Goal: Task Accomplishment & Management: Use online tool/utility

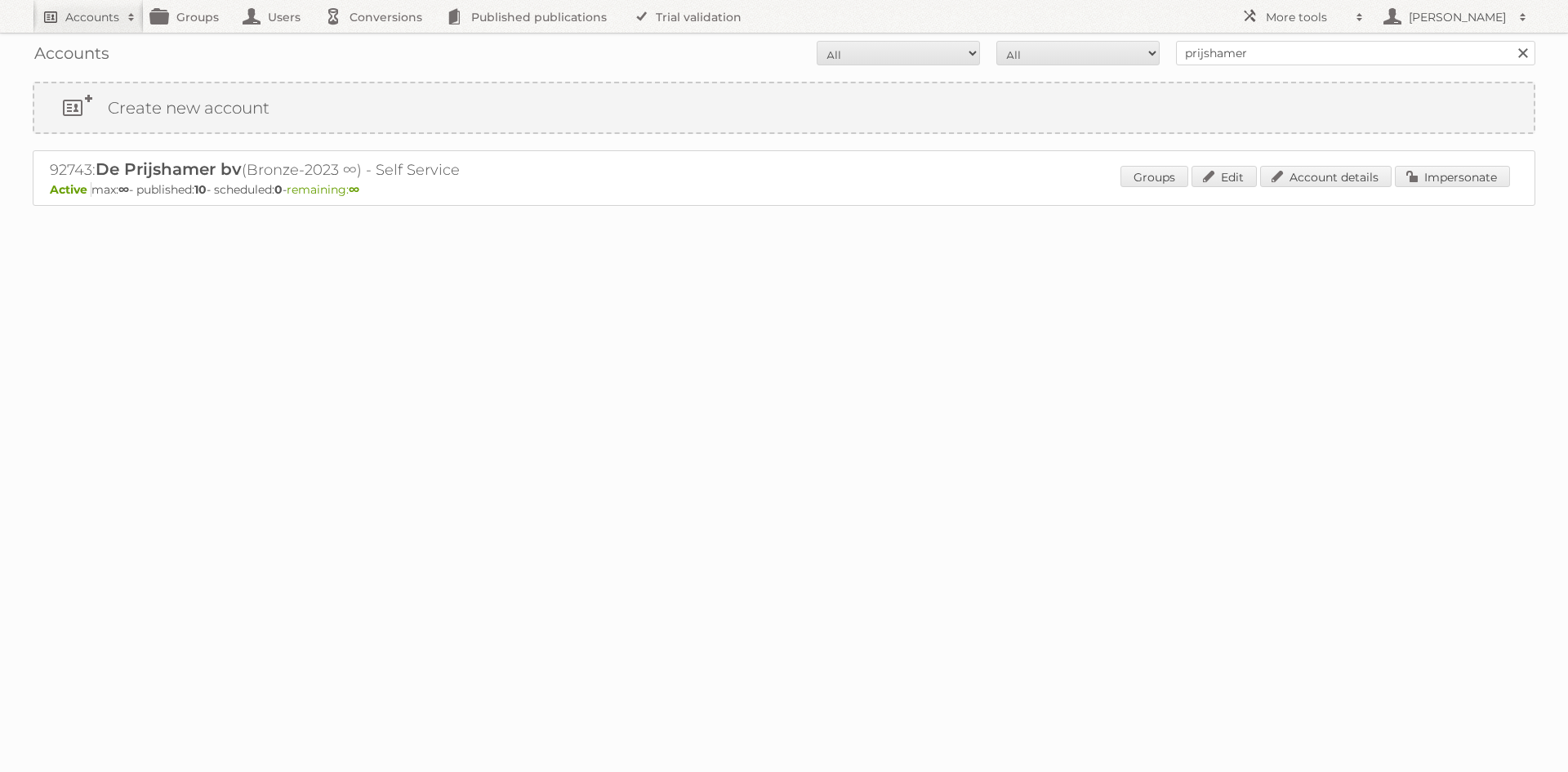
drag, startPoint x: 0, startPoint y: 0, endPoint x: 92, endPoint y: 20, distance: 94.1
click at [92, 19] on h2 "Accounts" at bounding box center [92, 17] width 54 height 16
type input"] "kwantum"
click at [376, 42] on input "Search" at bounding box center [388, 53] width 24 height 24
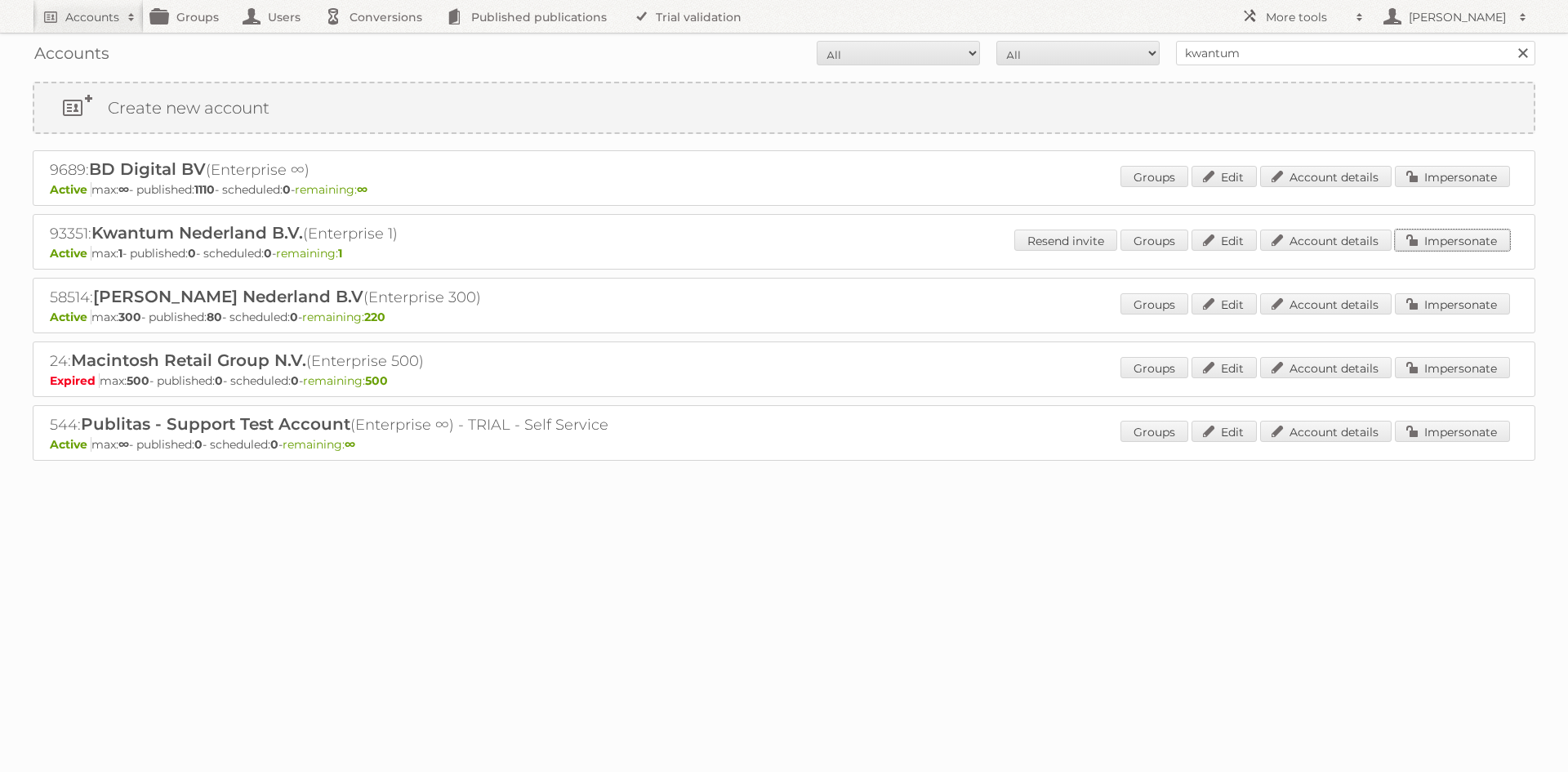
click at [1430, 236] on link "Impersonate" at bounding box center [1452, 240] width 115 height 21
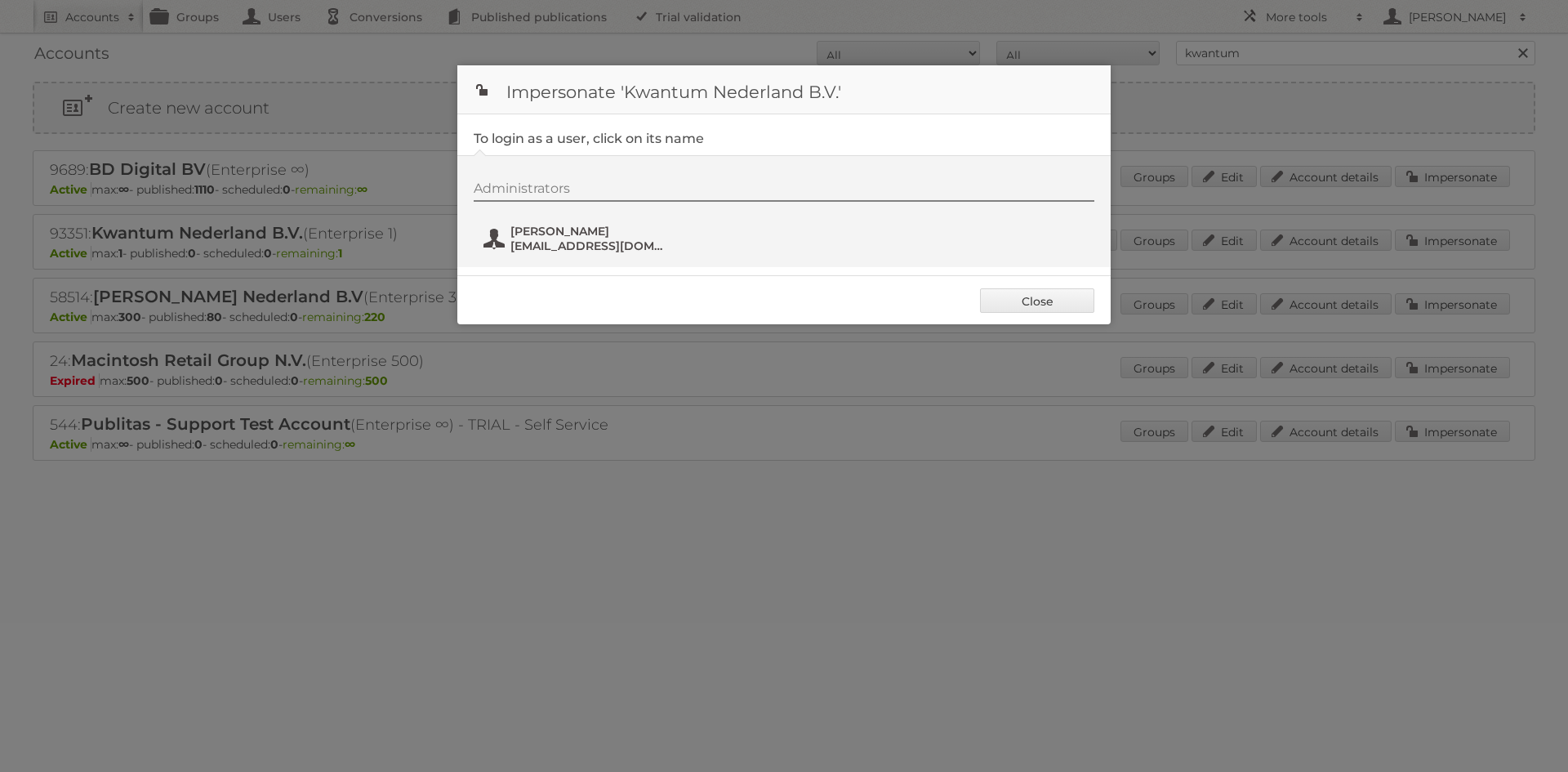
click at [602, 249] on span "winston+kwantum@publitas.com" at bounding box center [589, 246] width 158 height 14
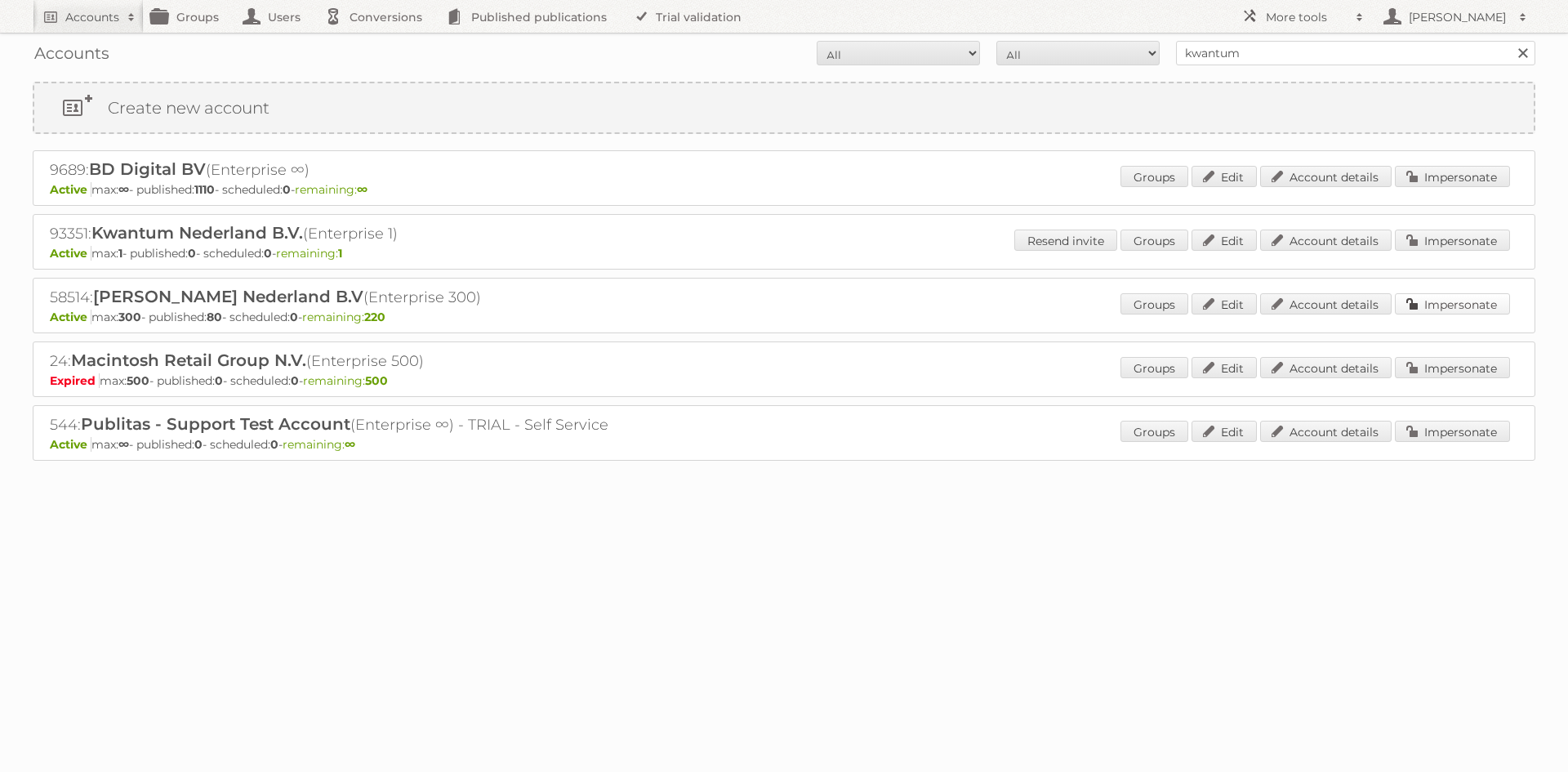
click at [1450, 307] on link "Impersonate" at bounding box center [1452, 303] width 115 height 21
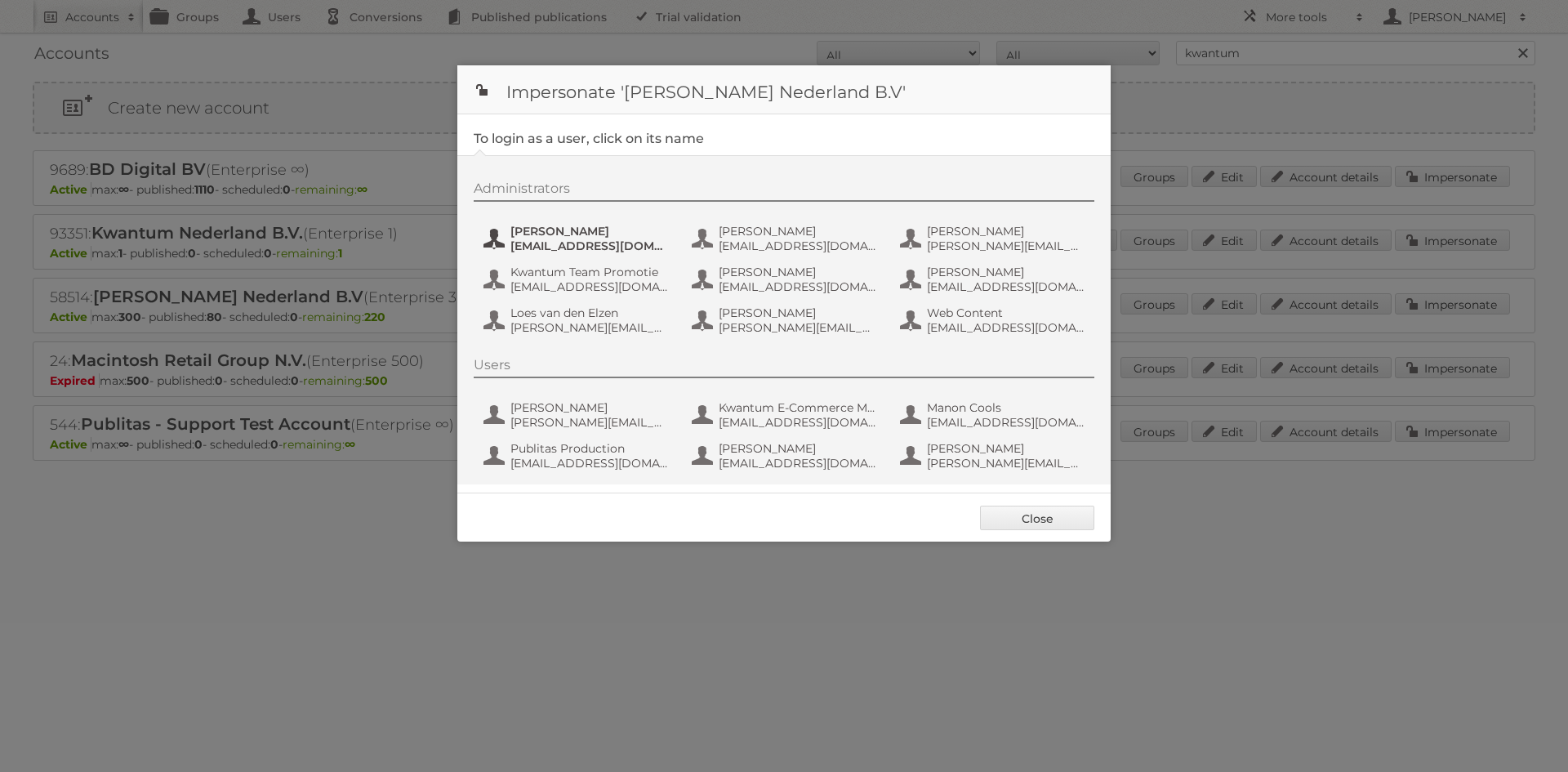
click at [623, 225] on span "Amber Guiking" at bounding box center [589, 231] width 158 height 14
